Goal: Register for event/course

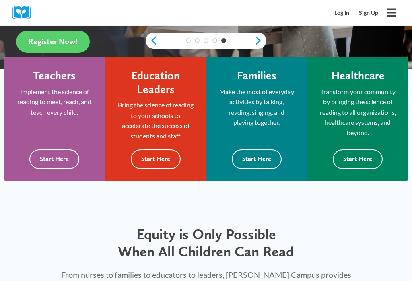
scroll to position [233, 0]
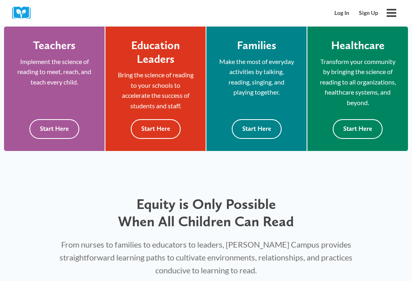
click at [157, 128] on button "Start Here" at bounding box center [156, 129] width 50 height 20
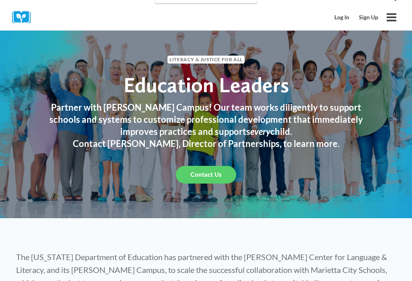
scroll to position [12, 0]
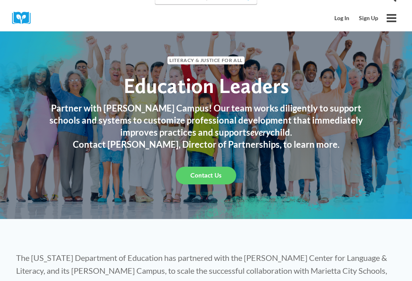
click at [393, 15] on icon "Open menu" at bounding box center [392, 18] width 10 height 8
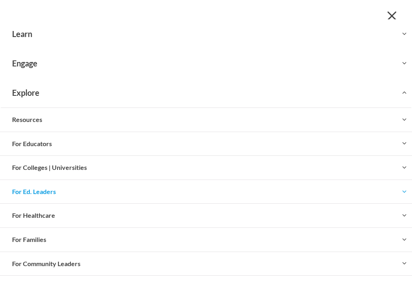
scroll to position [0, 0]
click at [22, 32] on button "Toggle child menu Expand" at bounding box center [206, 33] width 412 height 29
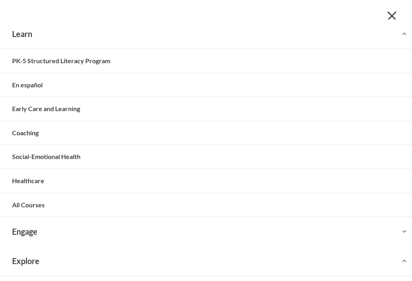
click at [19, 107] on link "Early Care and Learning" at bounding box center [206, 109] width 412 height 24
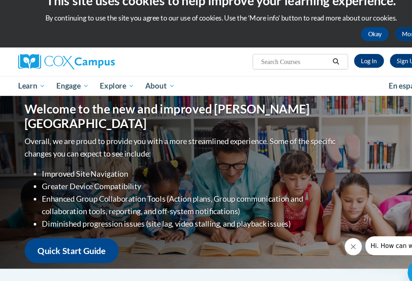
scroll to position [8, 0]
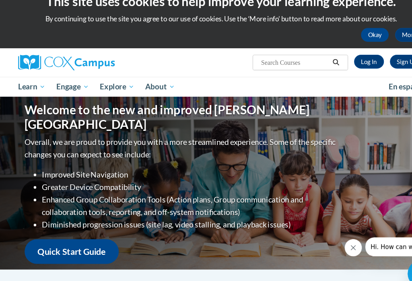
click at [0, 0] on span "All Courses" at bounding box center [0, 0] width 0 height 0
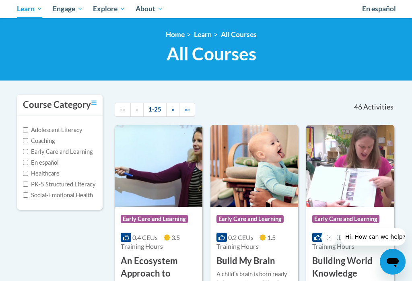
scroll to position [74, 0]
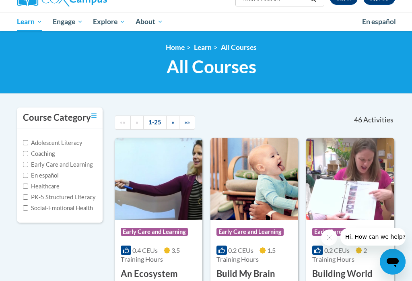
click at [190, 120] on span "»»" at bounding box center [187, 122] width 6 height 7
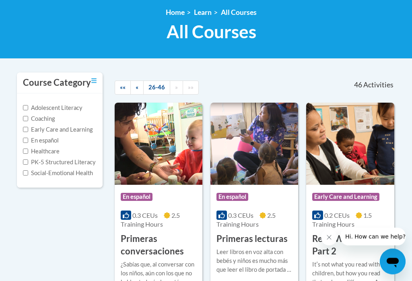
scroll to position [110, 0]
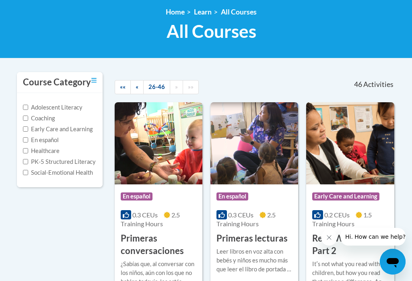
click at [29, 132] on label "Early Care and Learning" at bounding box center [58, 129] width 70 height 9
click at [28, 132] on input "Early Care and Learning" at bounding box center [25, 128] width 5 height 5
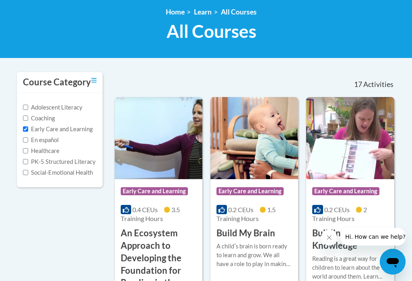
click at [24, 126] on input "Early Care and Learning" at bounding box center [25, 128] width 5 height 5
checkbox input "false"
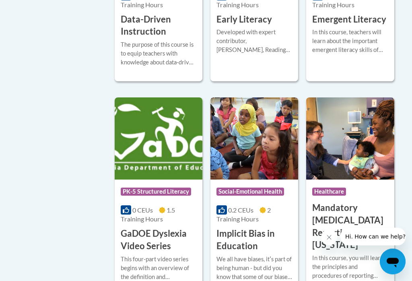
scroll to position [1083, 0]
